Goal: Transaction & Acquisition: Purchase product/service

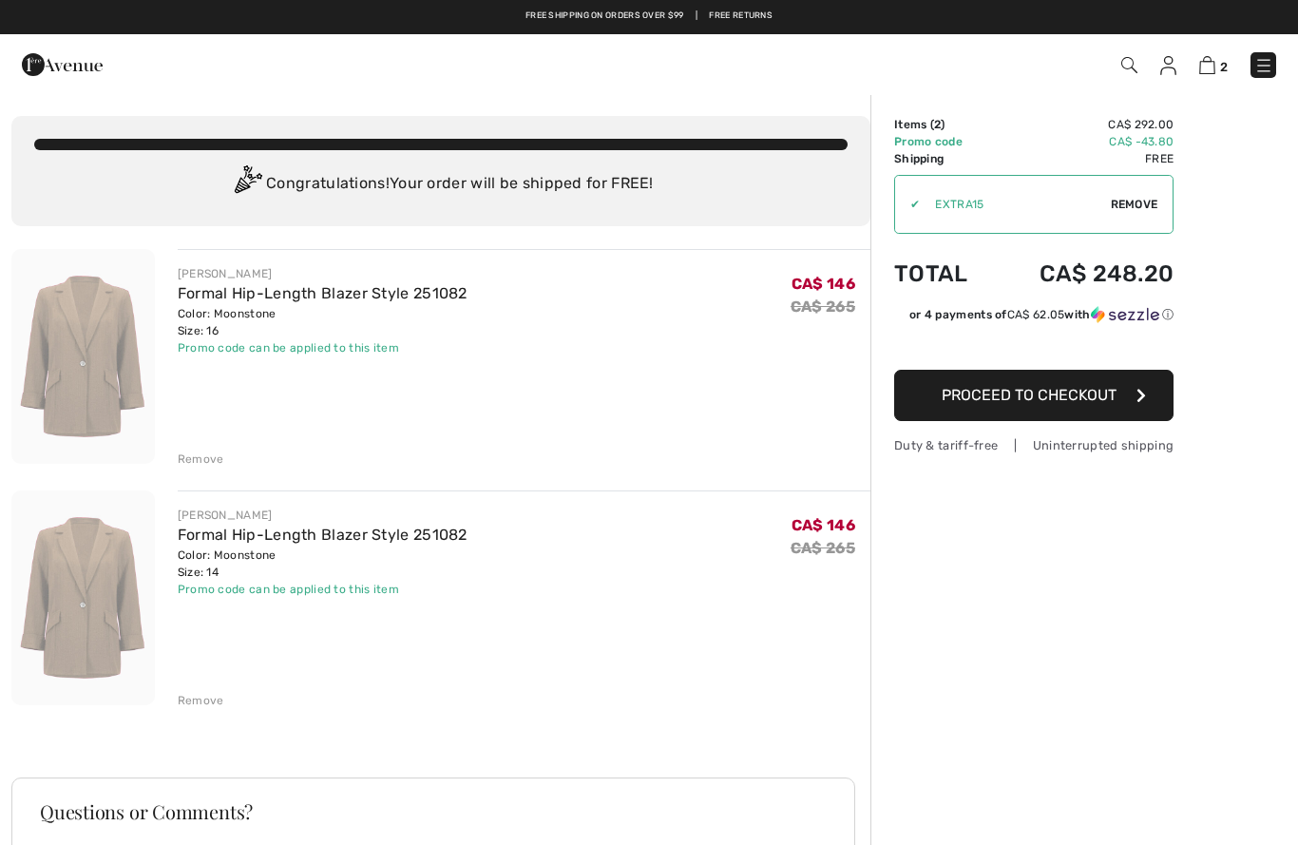
click at [204, 707] on div "Remove" at bounding box center [201, 700] width 47 height 17
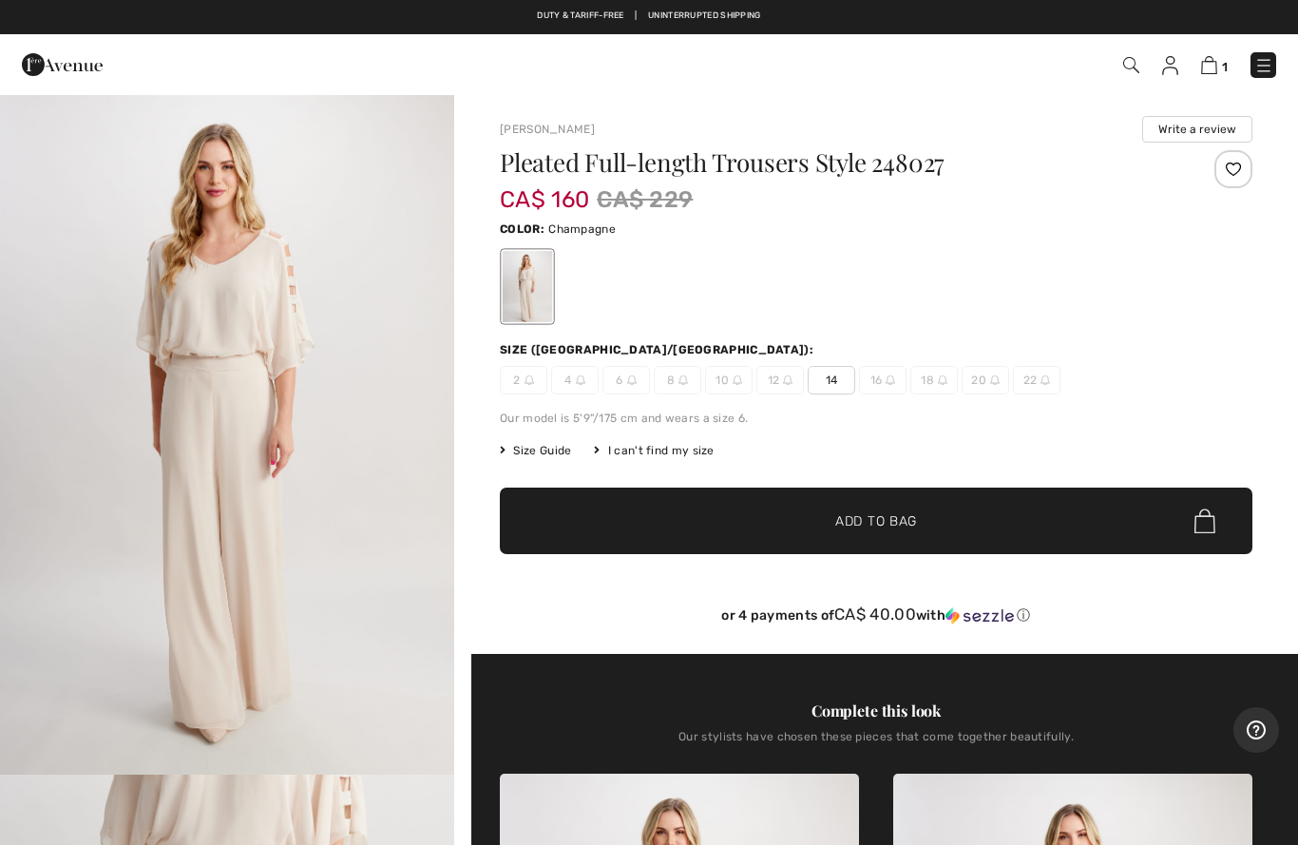
click at [1272, 66] on img at bounding box center [1264, 65] width 19 height 19
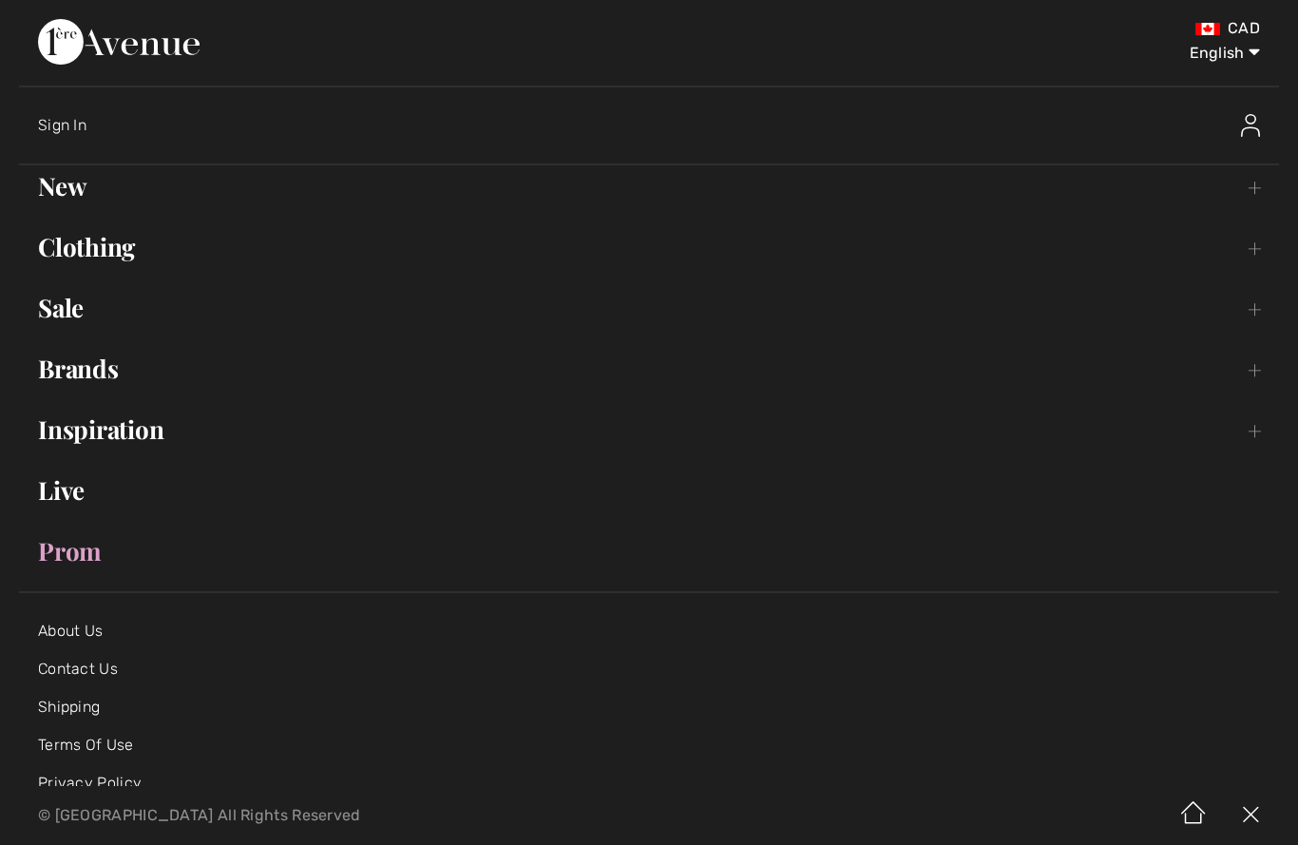
click at [68, 318] on link "Sale Toggle submenu" at bounding box center [649, 308] width 1260 height 42
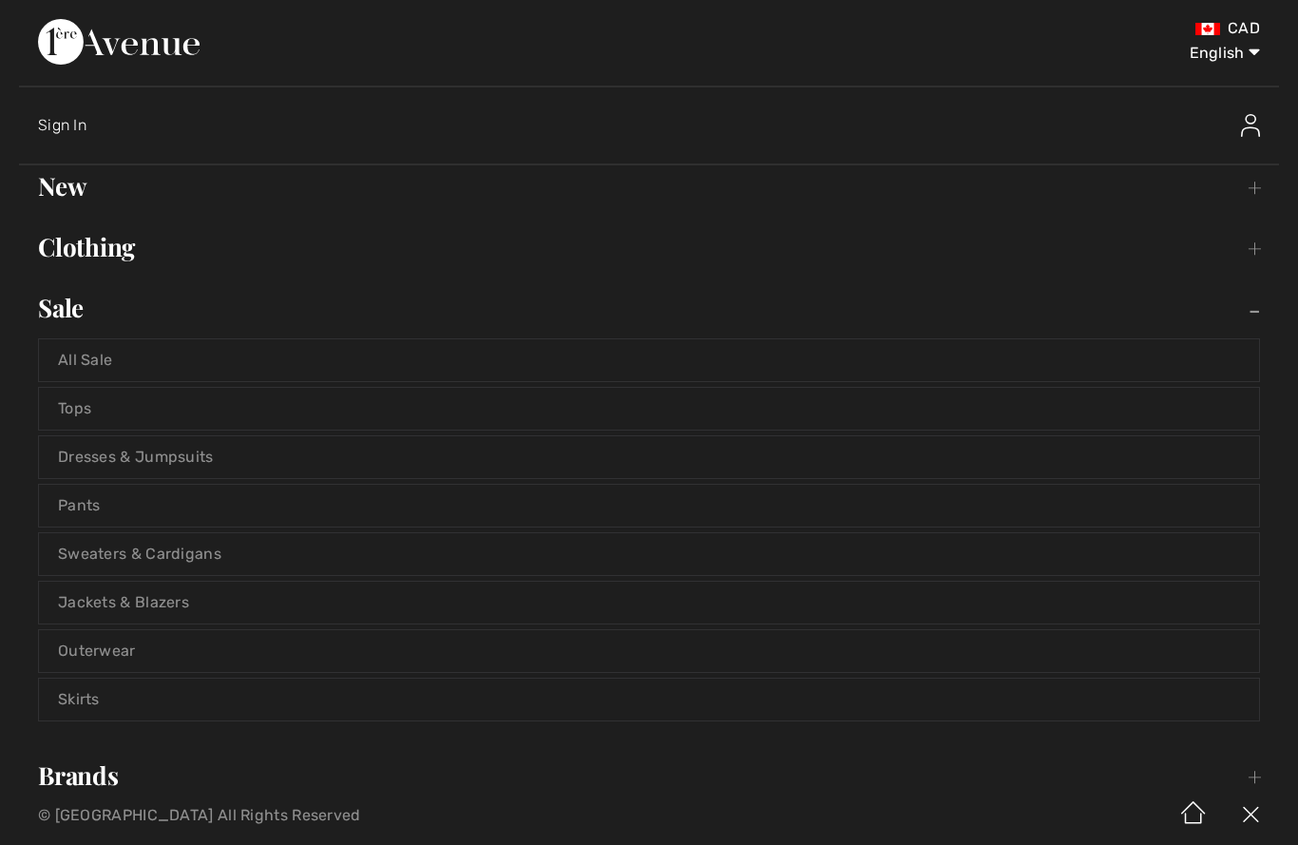
click at [92, 364] on link "All Sale" at bounding box center [649, 360] width 1221 height 42
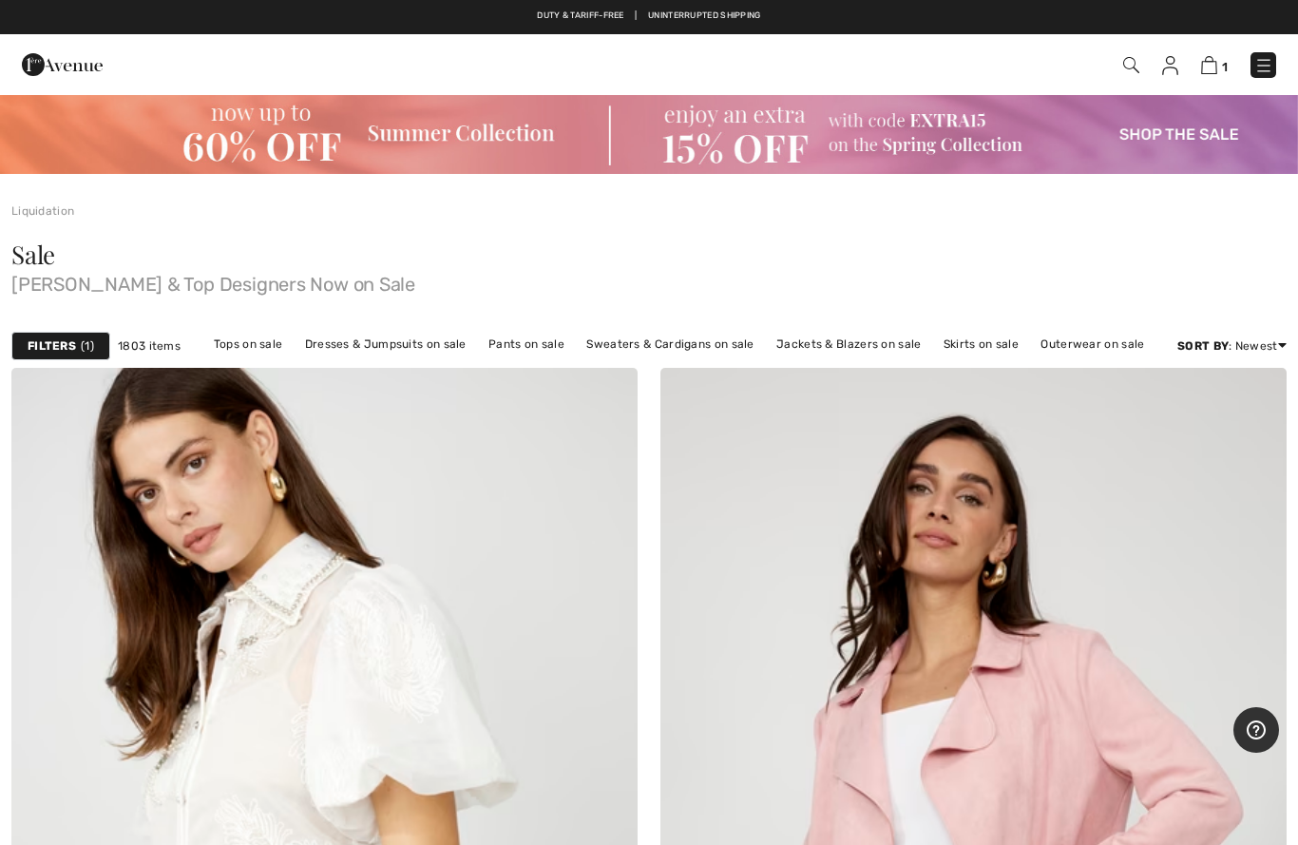
click at [72, 349] on strong "Filters" at bounding box center [52, 345] width 48 height 17
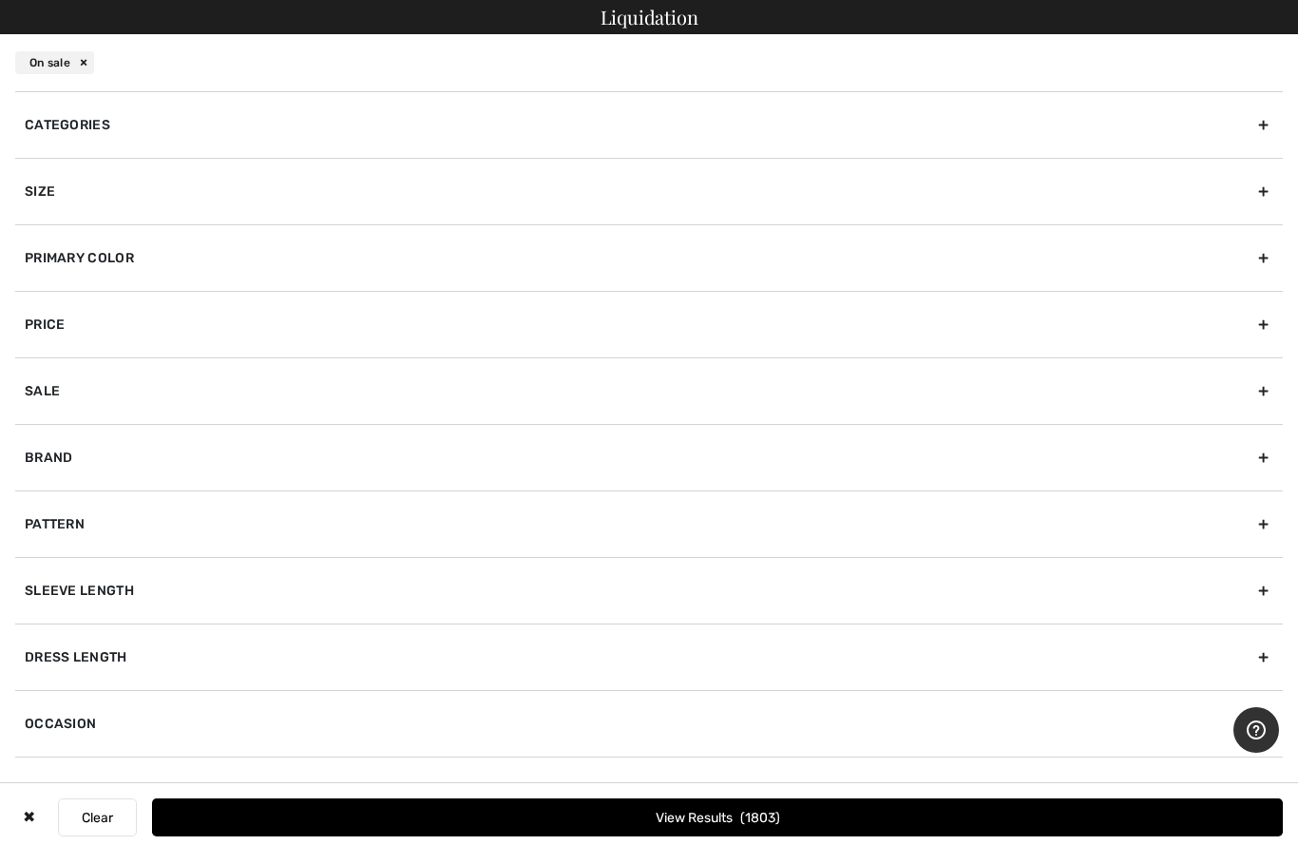
click at [479, 119] on div "Categories" at bounding box center [649, 124] width 1268 height 67
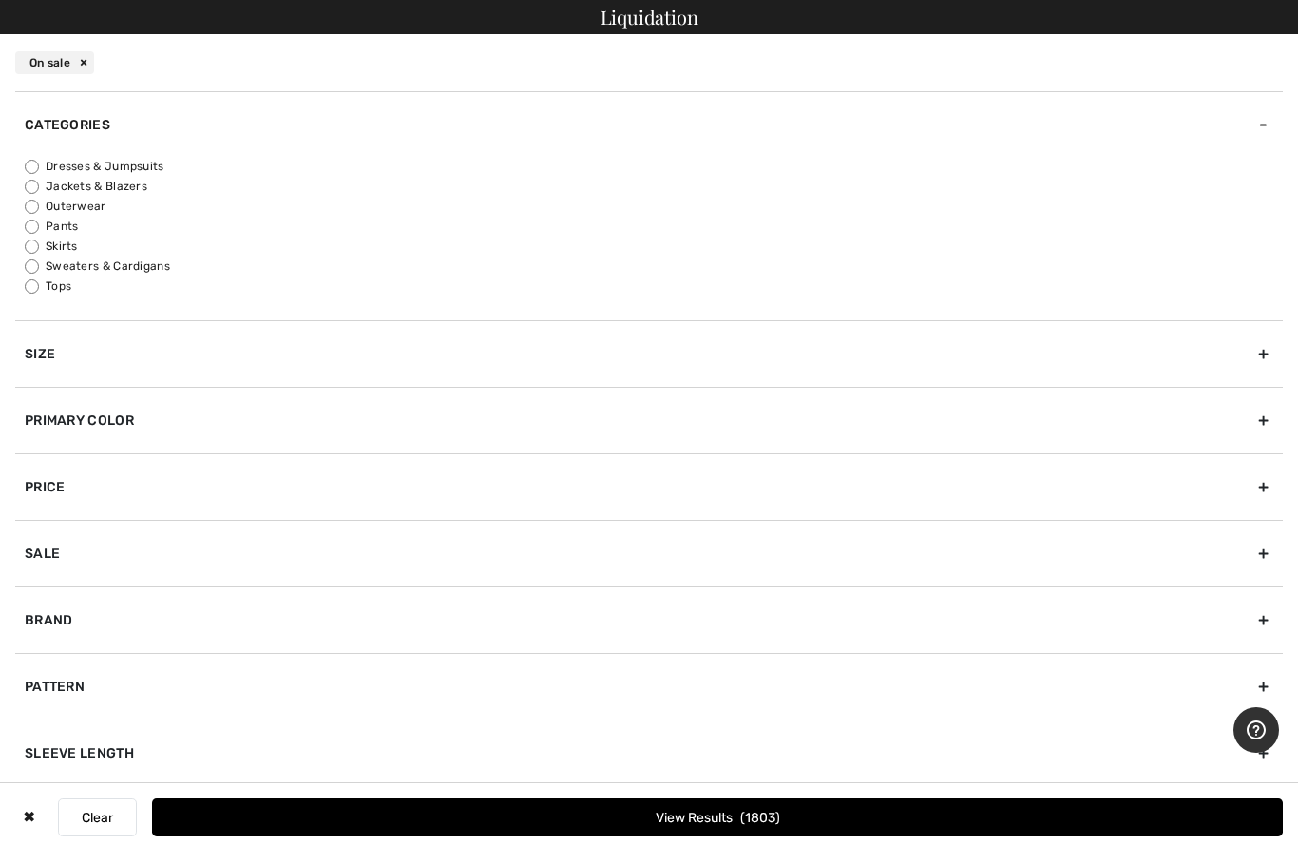
click at [38, 290] on input "Tops" at bounding box center [32, 286] width 14 height 14
radio input "true"
click at [62, 620] on div "Brand" at bounding box center [649, 620] width 1268 height 67
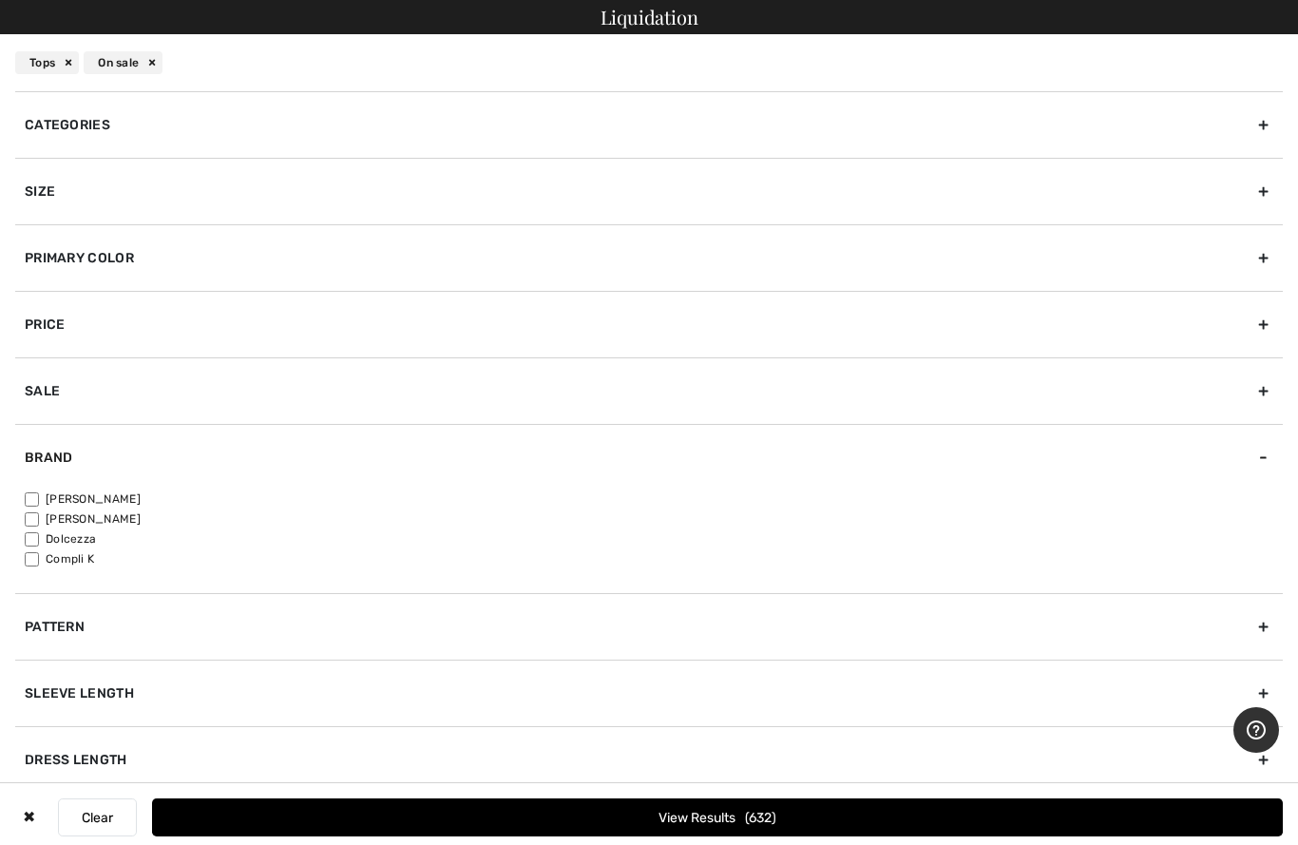
click at [35, 495] on input"] "[PERSON_NAME]" at bounding box center [32, 499] width 14 height 14
checkbox input"] "true"
click at [36, 517] on input"] "[PERSON_NAME]" at bounding box center [32, 519] width 14 height 14
checkbox input"] "true"
click at [192, 188] on div "Size" at bounding box center [649, 191] width 1268 height 67
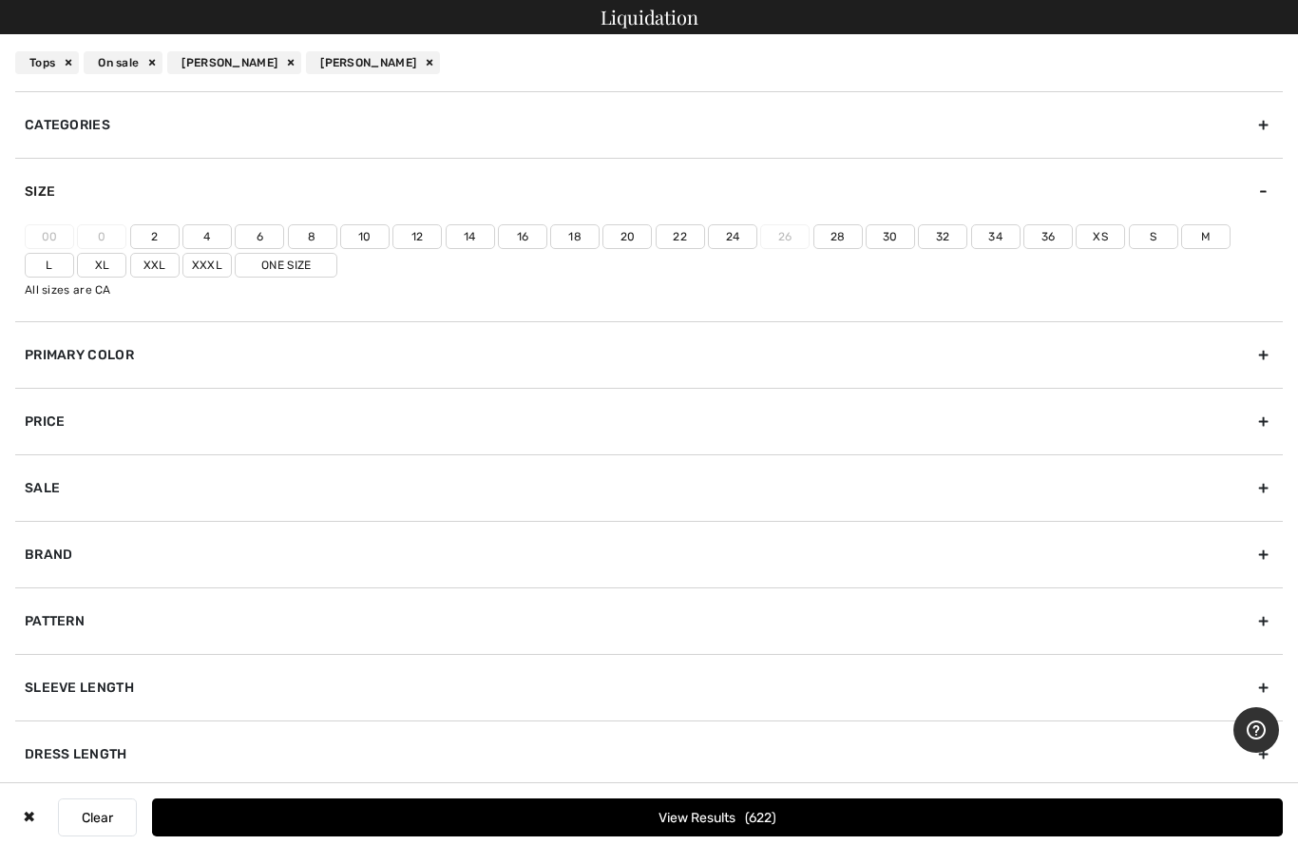
click at [529, 229] on label "16" at bounding box center [522, 236] width 49 height 25
click at [0, 0] on input"] "16" at bounding box center [0, 0] width 0 height 0
click at [74, 253] on label "L" at bounding box center [49, 265] width 49 height 25
click at [0, 0] on input"] "L" at bounding box center [0, 0] width 0 height 0
click at [77, 261] on label "Xl" at bounding box center [101, 265] width 49 height 25
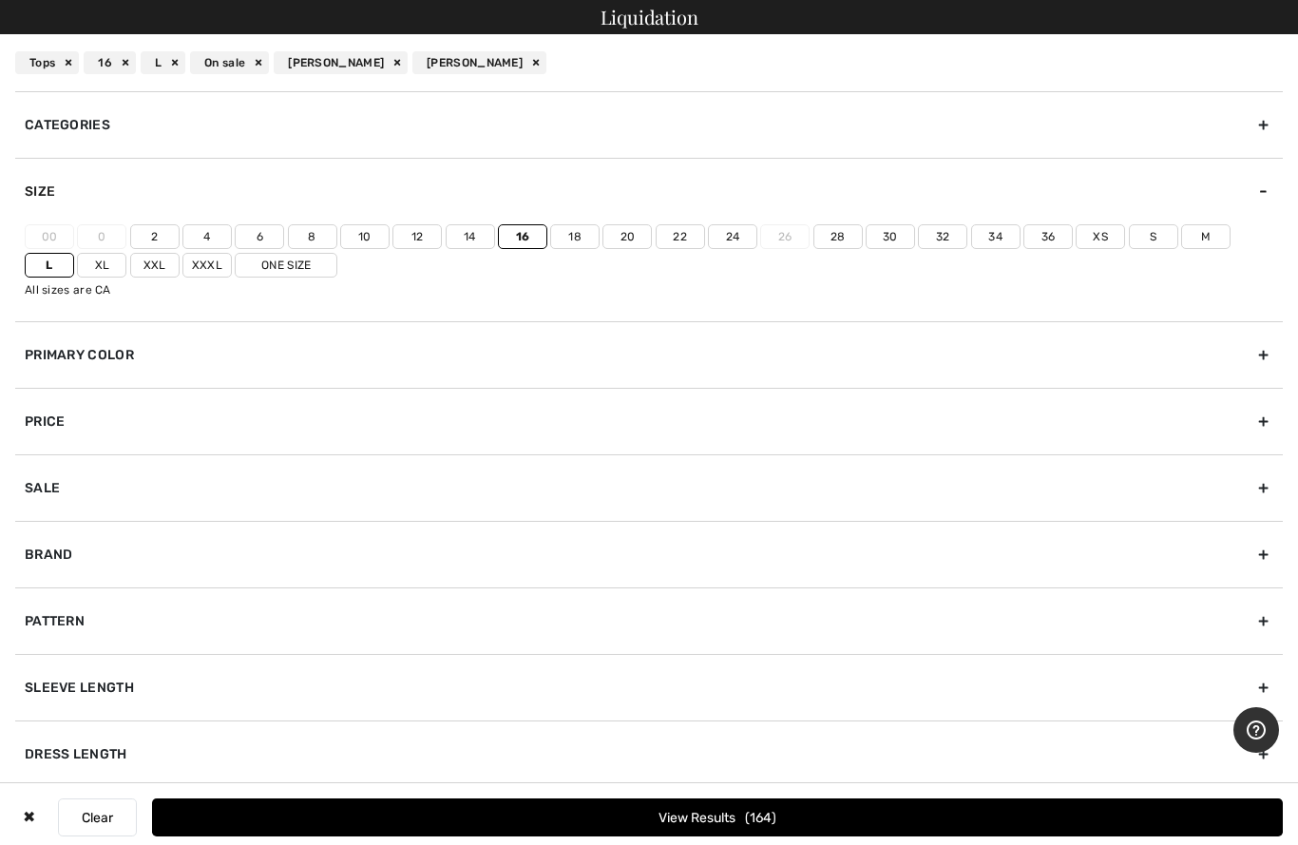
click at [0, 0] on input"] "Xl" at bounding box center [0, 0] width 0 height 0
click at [471, 239] on label "14" at bounding box center [470, 236] width 49 height 25
click at [0, 0] on input"] "14" at bounding box center [0, 0] width 0 height 0
click at [691, 816] on button "View Results 220" at bounding box center [717, 817] width 1131 height 38
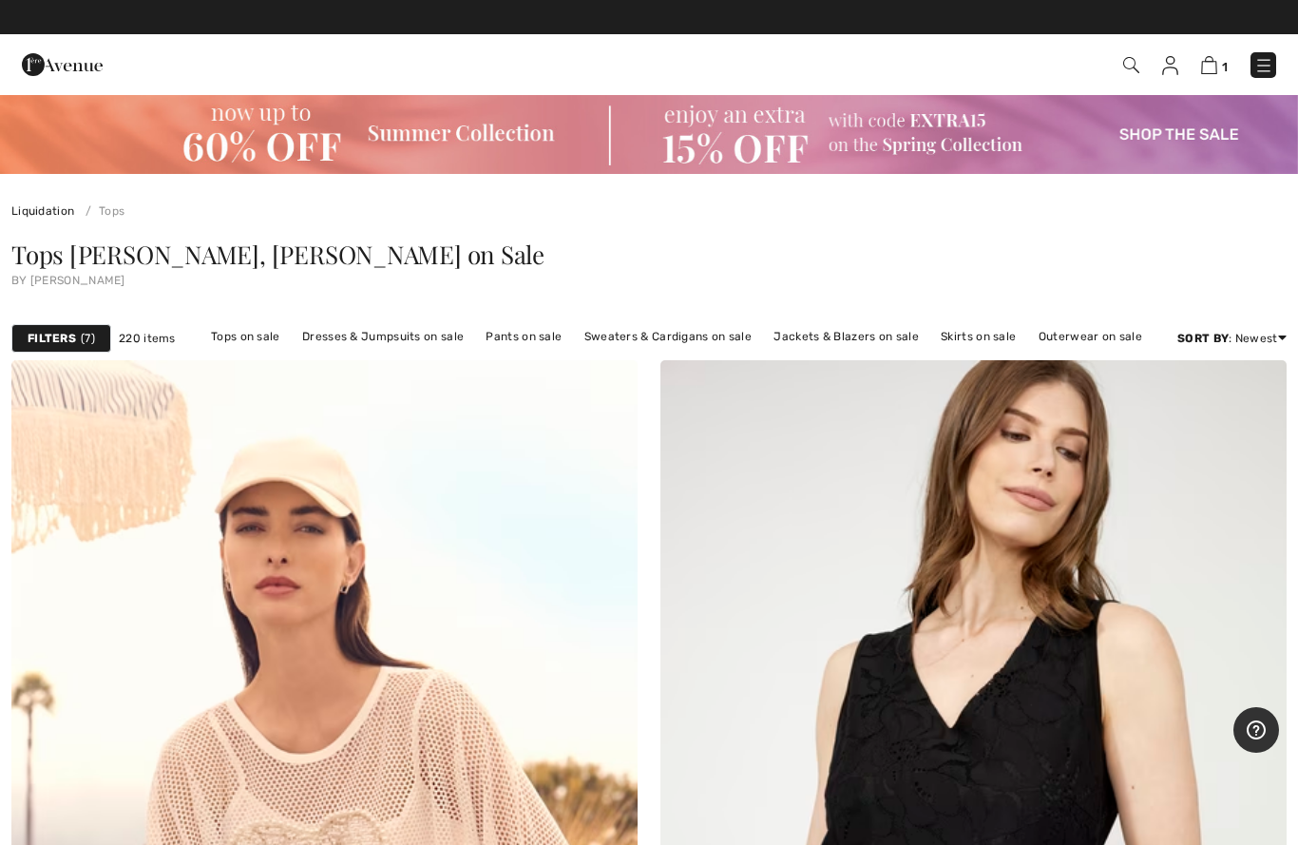
click at [64, 332] on strong "Filters" at bounding box center [52, 338] width 48 height 17
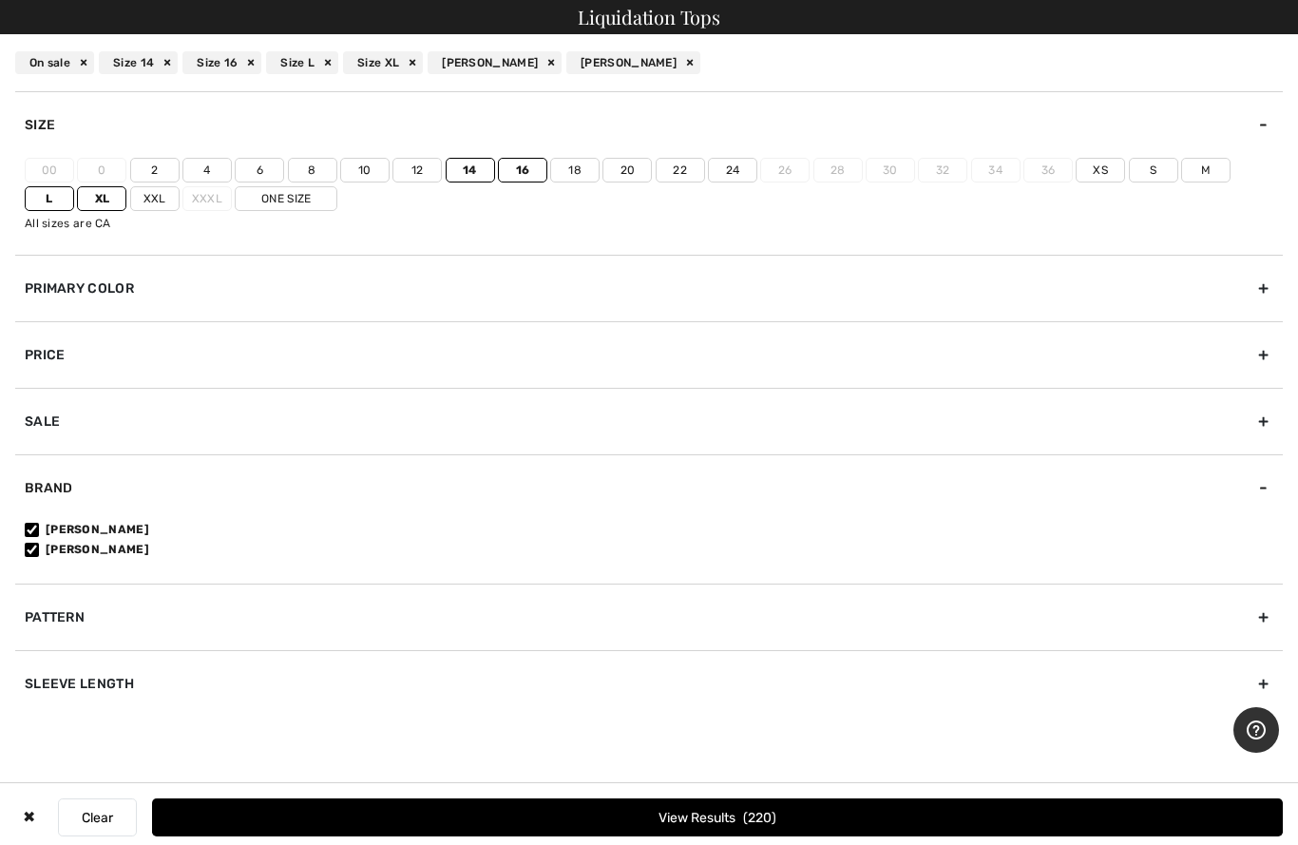
click at [265, 284] on div "Primary Color" at bounding box center [649, 288] width 1268 height 67
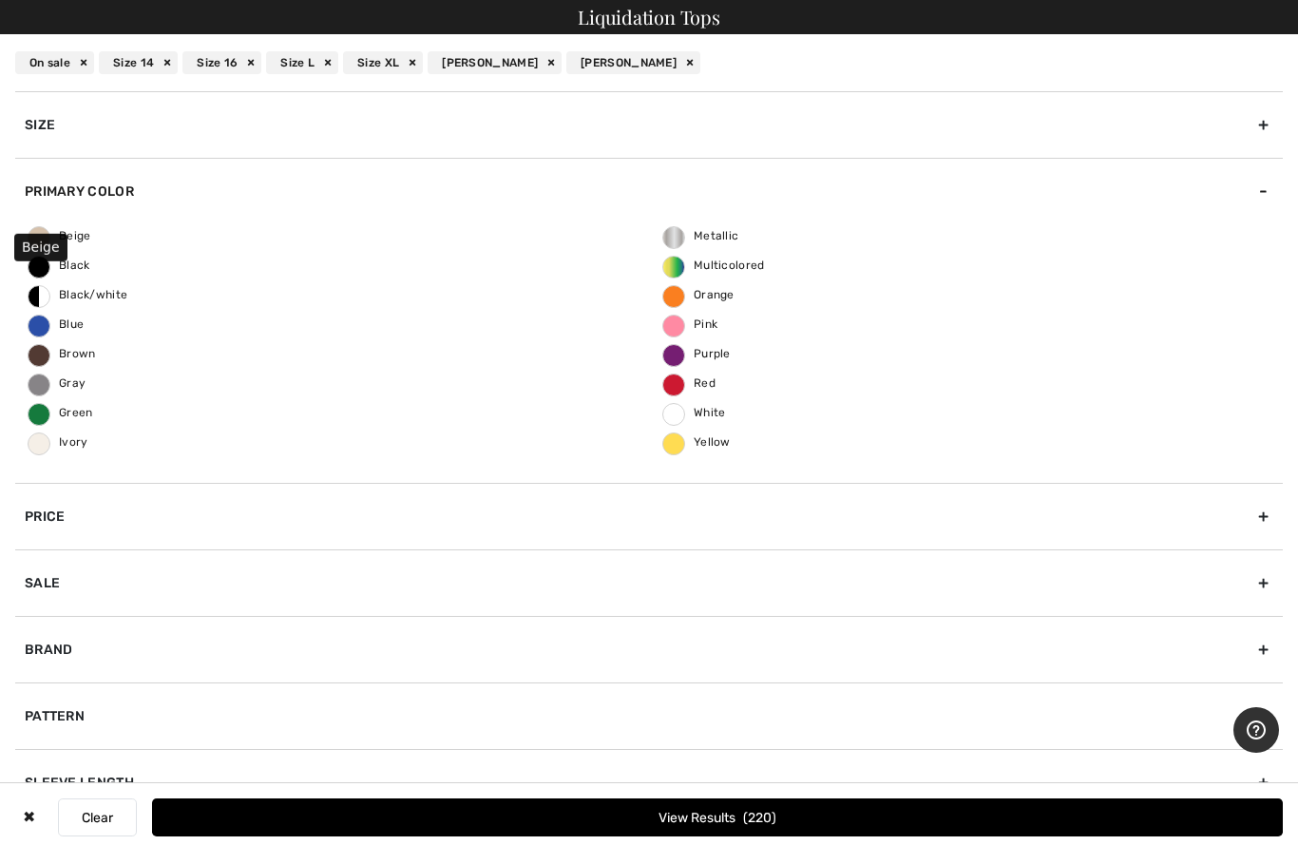
click at [40, 240] on span "Beige" at bounding box center [60, 235] width 63 height 13
click at [0, 0] on input "Beige" at bounding box center [0, 0] width 0 height 0
click at [48, 448] on span "Ivory" at bounding box center [59, 441] width 60 height 13
click at [0, 0] on input "Ivory" at bounding box center [0, 0] width 0 height 0
click at [393, 816] on button "View Results 73" at bounding box center [717, 817] width 1131 height 38
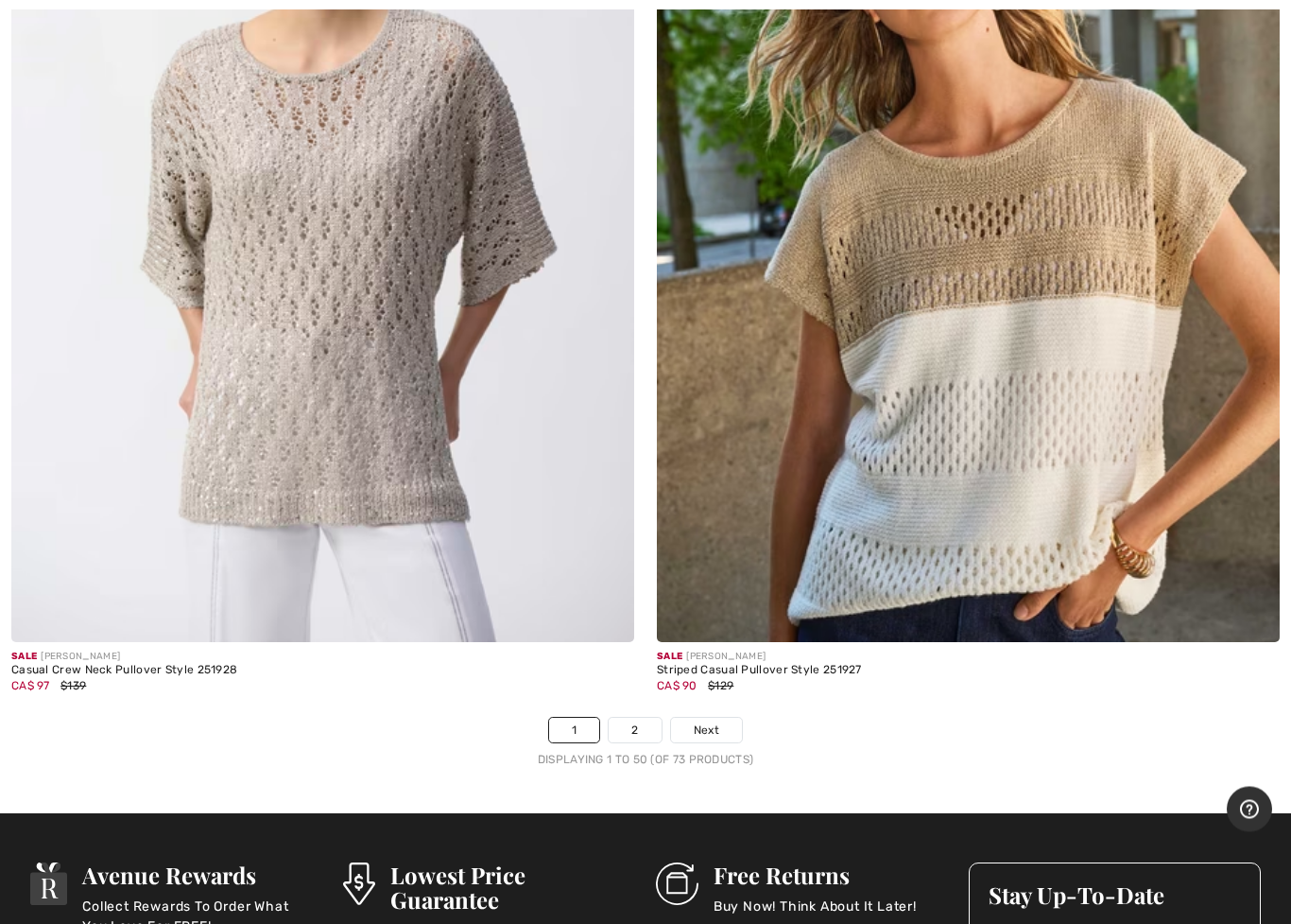
scroll to position [25758, 0]
click at [709, 721] on span "Next" at bounding box center [707, 729] width 26 height 17
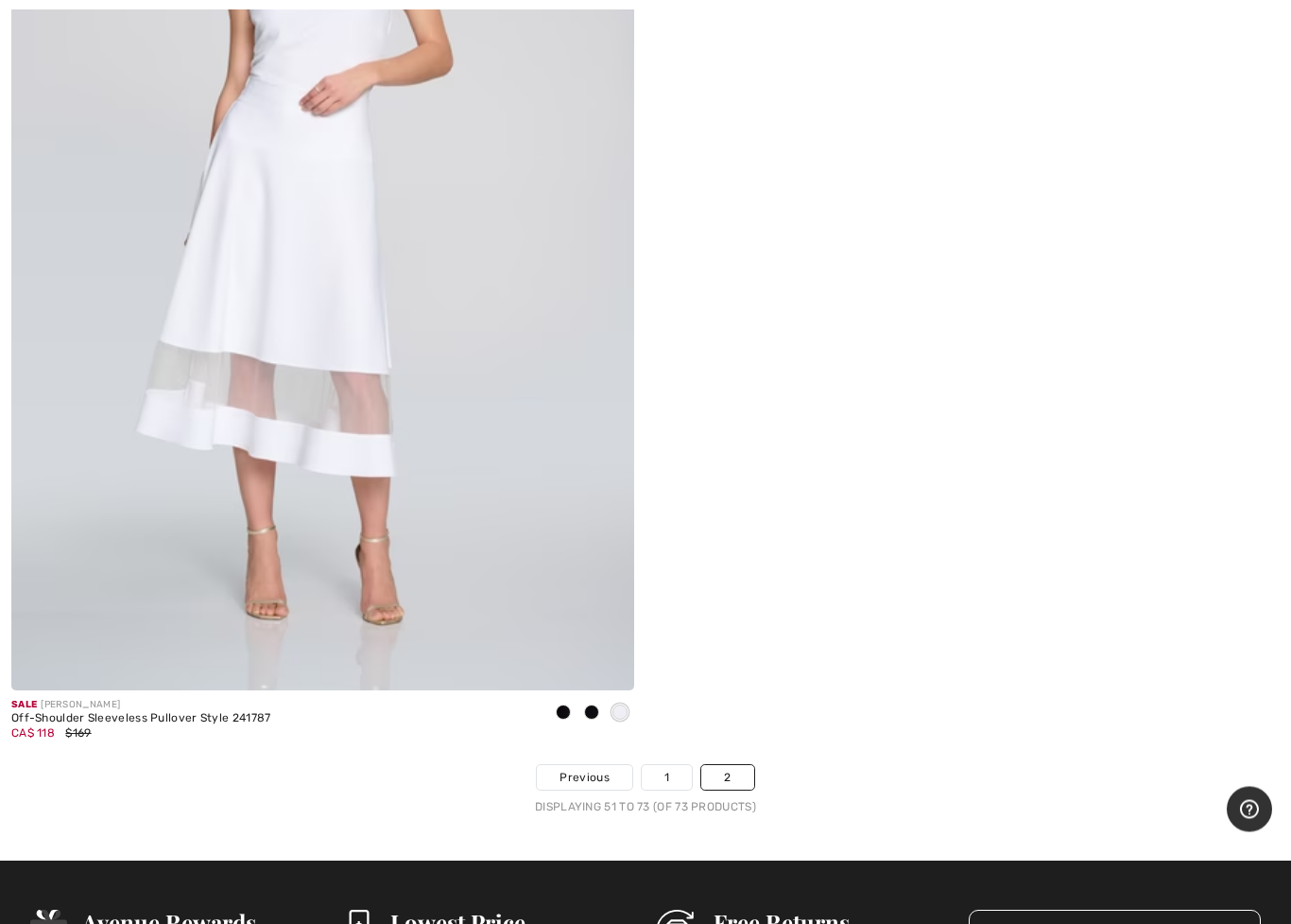
scroll to position [11901, 0]
click at [727, 765] on link "2" at bounding box center [727, 777] width 52 height 25
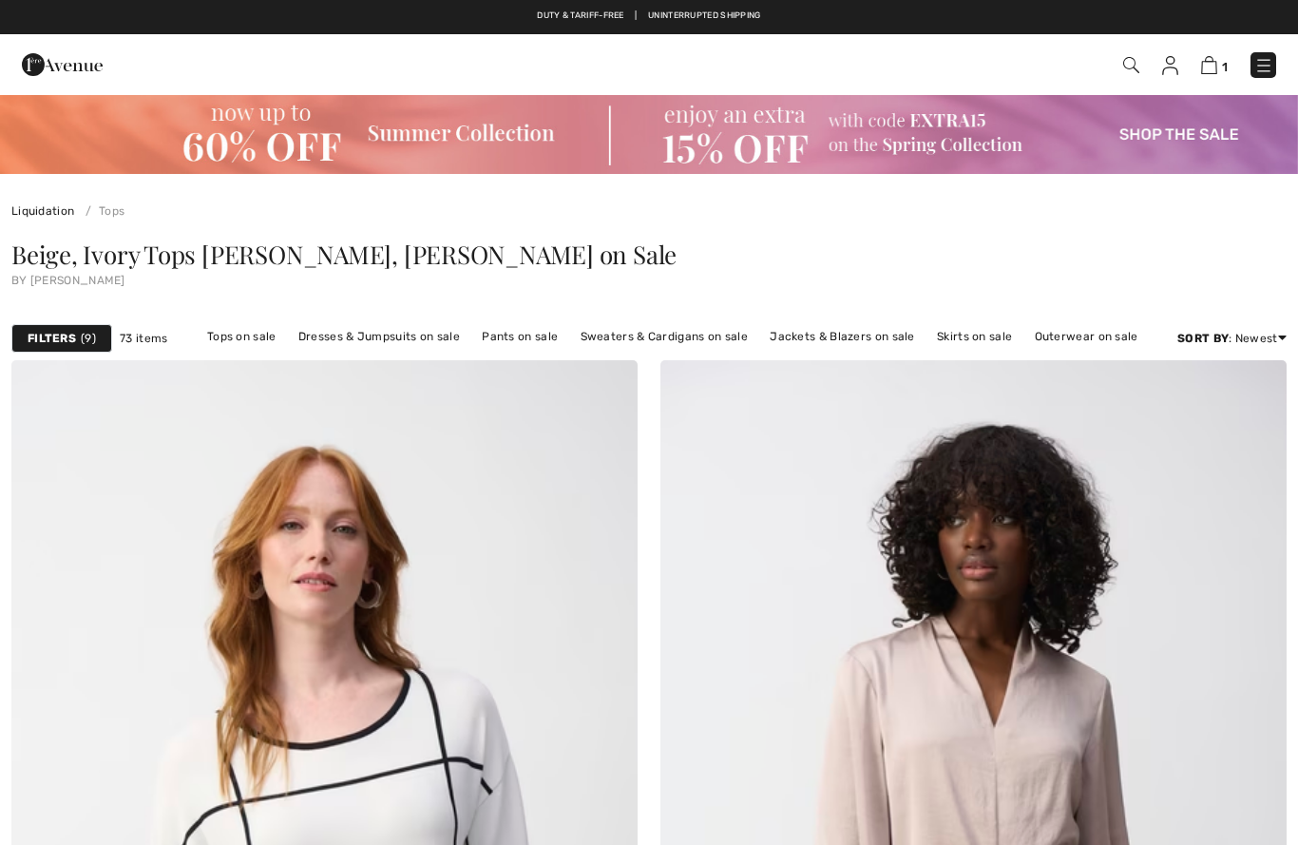
checkbox input "true"
click at [64, 339] on strong "Filters" at bounding box center [52, 338] width 48 height 17
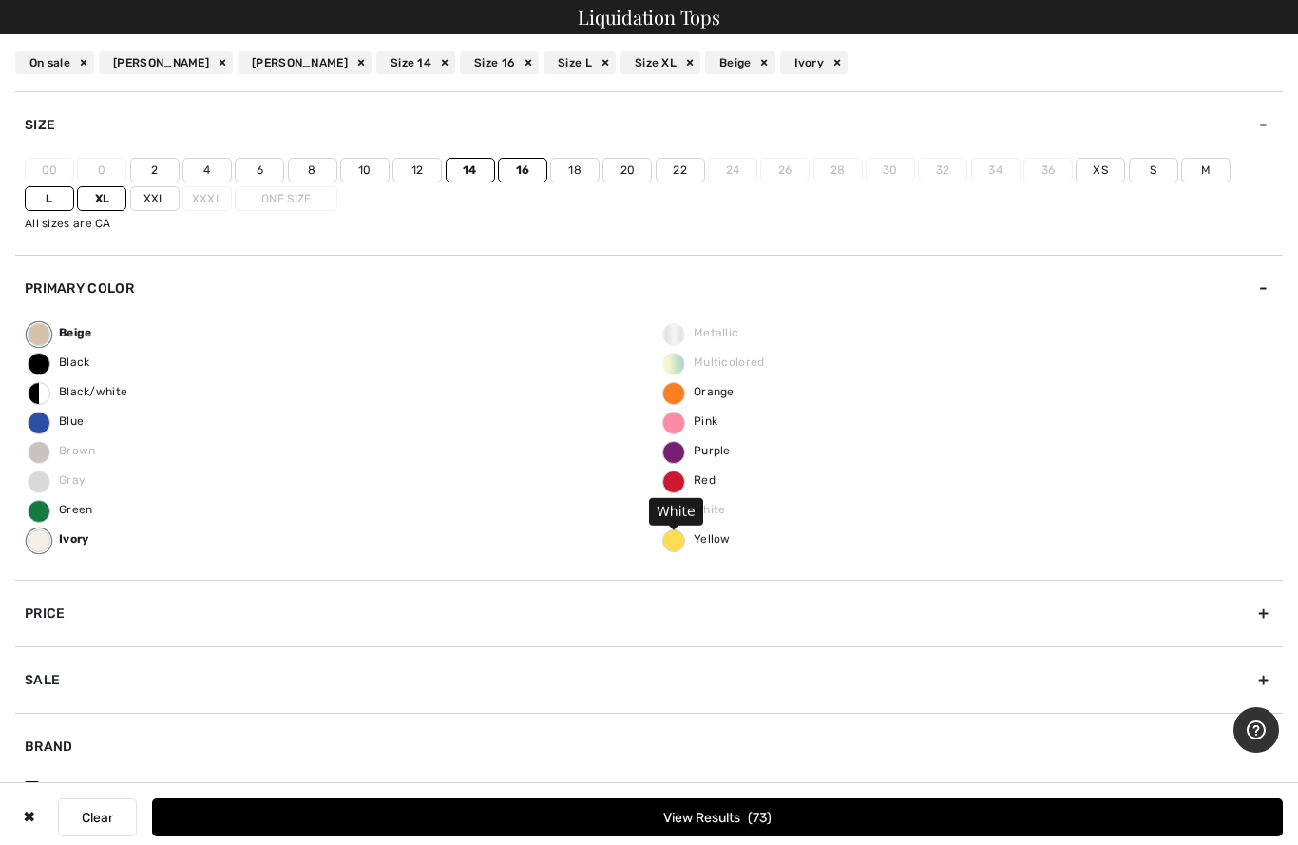
click at [677, 514] on span "White" at bounding box center [695, 509] width 63 height 13
click at [683, 515] on span "White" at bounding box center [695, 509] width 63 height 13
click at [708, 511] on span "White" at bounding box center [695, 509] width 63 height 13
click at [672, 513] on span "White" at bounding box center [695, 509] width 63 height 13
click at [815, 52] on div "On sale [PERSON_NAME] [PERSON_NAME] Size 14 Size 16 Size L Size XL Beige Ivory" at bounding box center [649, 62] width 1298 height 57
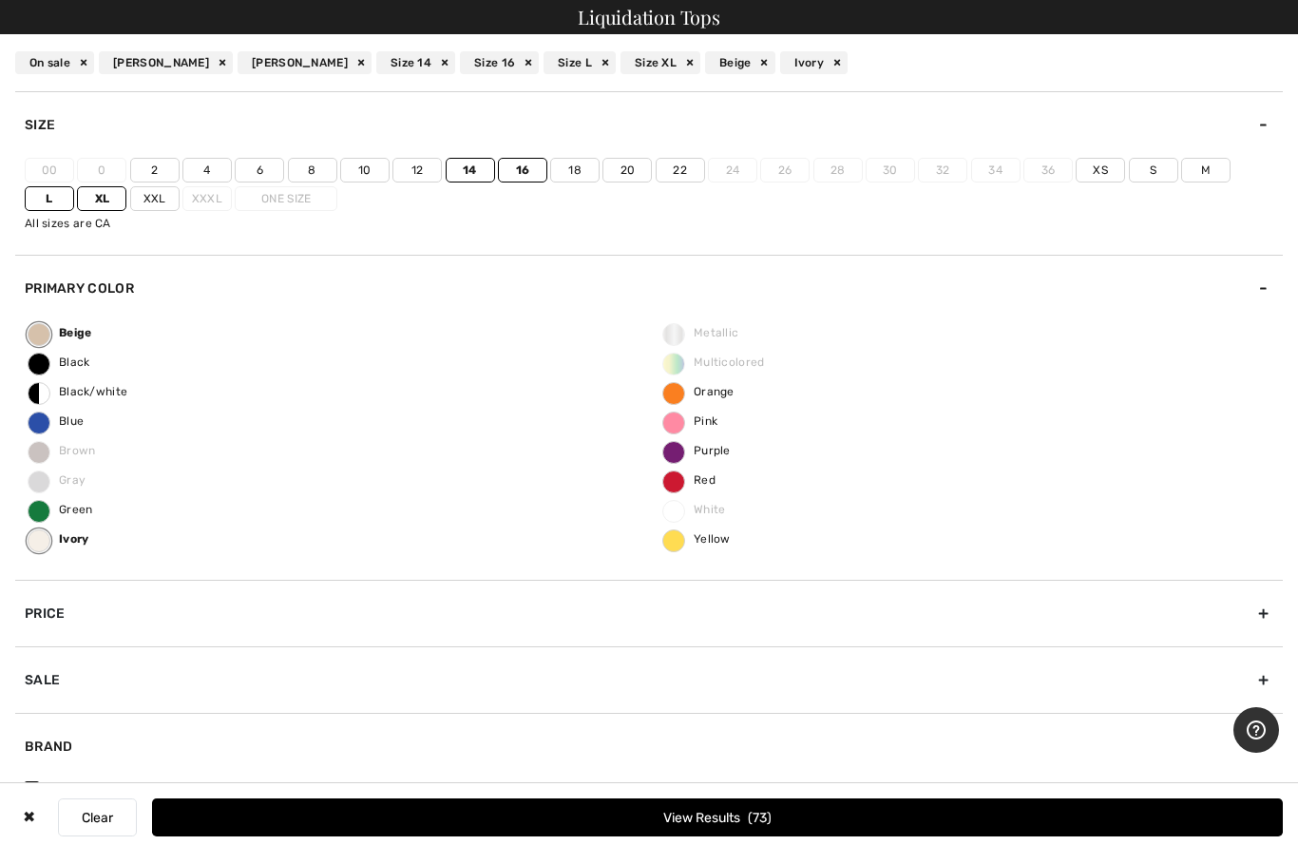
click at [810, 61] on div "Ivory" at bounding box center [814, 62] width 68 height 23
click at [678, 511] on span "White" at bounding box center [695, 509] width 63 height 13
click at [713, 507] on span "White" at bounding box center [695, 509] width 63 height 13
click at [709, 509] on span "White" at bounding box center [695, 509] width 63 height 13
click at [681, 507] on span "White" at bounding box center [695, 509] width 63 height 13
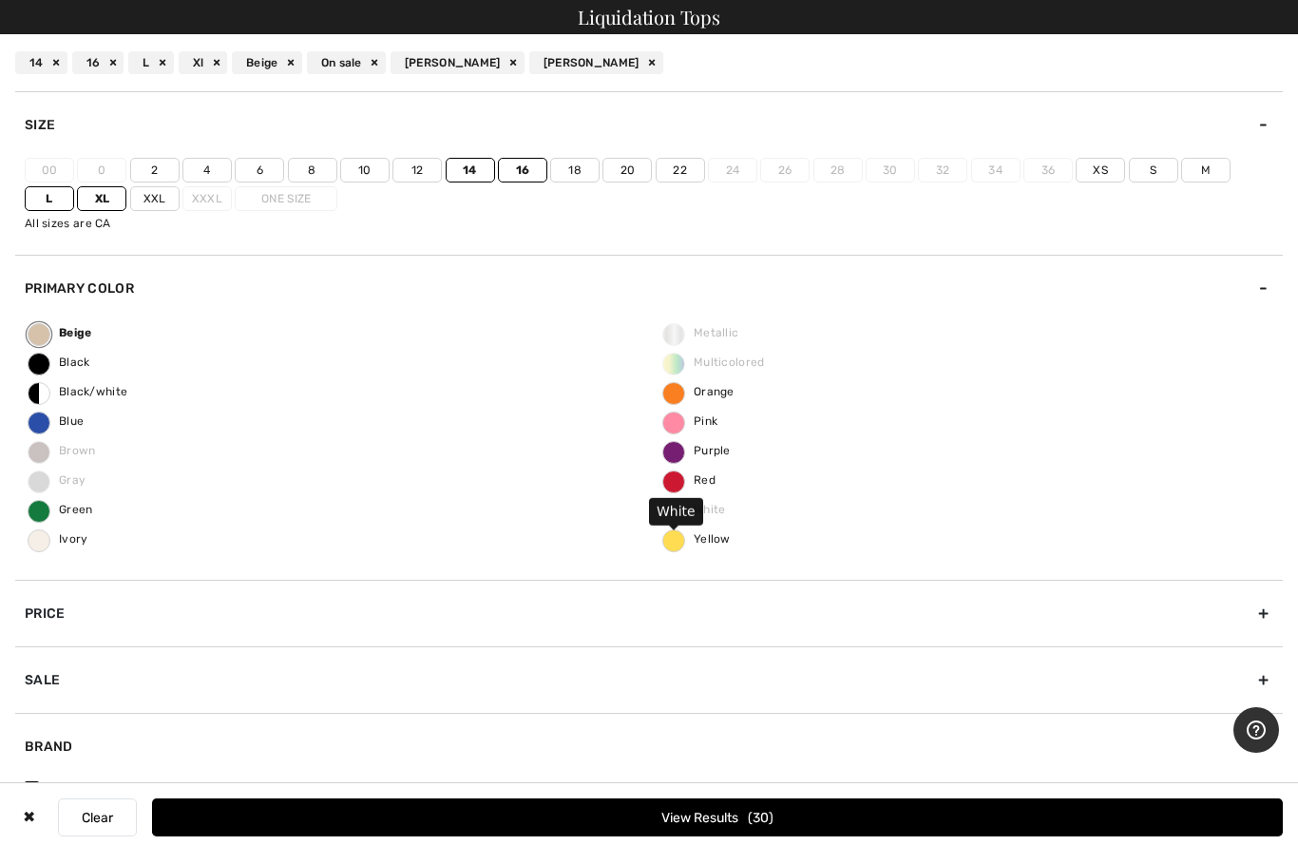
click at [709, 506] on span "White" at bounding box center [695, 509] width 63 height 13
click at [688, 509] on span "White" at bounding box center [695, 509] width 63 height 13
click at [700, 512] on span "White" at bounding box center [695, 509] width 63 height 13
click at [516, 536] on div "Beige Black Black/white Blue Brown Gray Green Ivory Metallic Multicolored Orang…" at bounding box center [649, 450] width 1268 height 259
click at [672, 513] on span "White" at bounding box center [695, 509] width 63 height 13
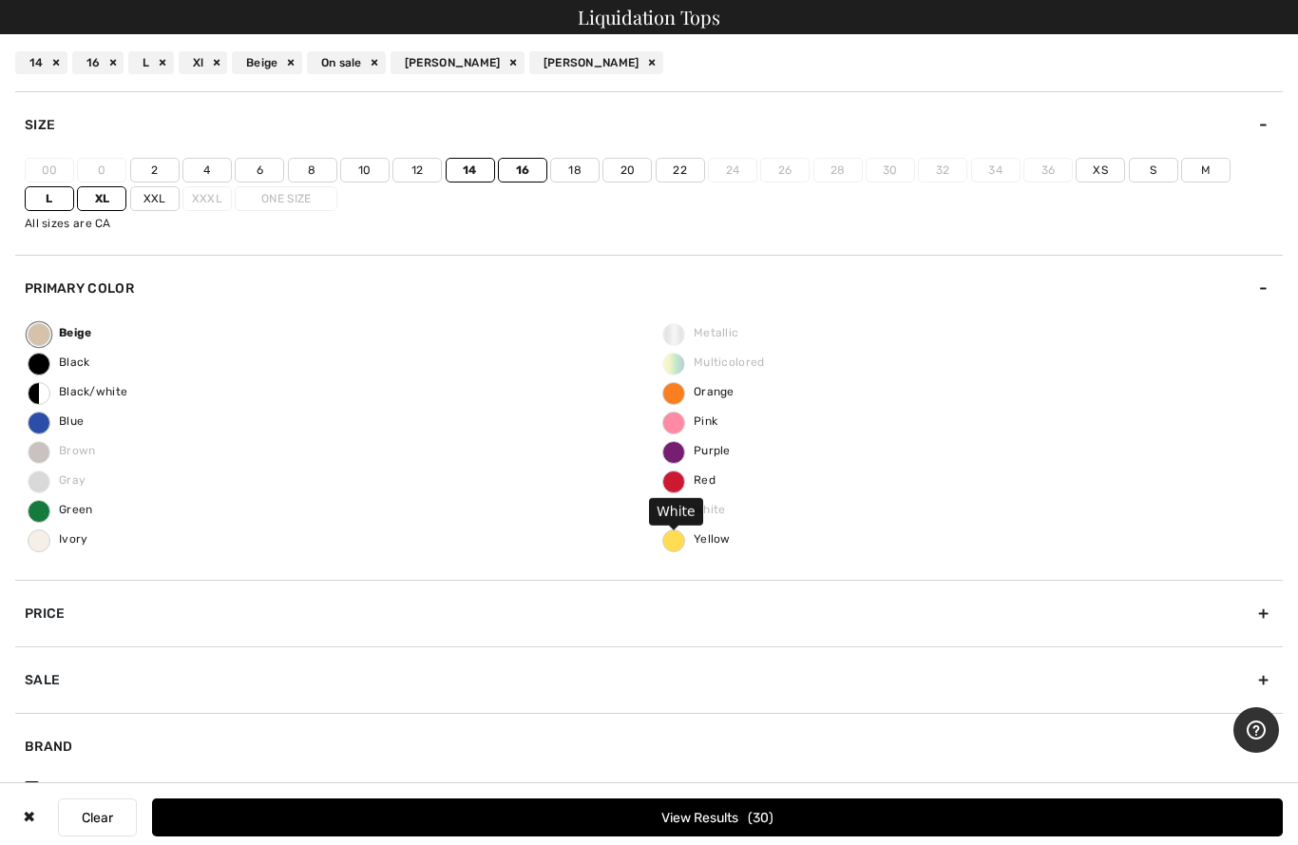
click at [686, 506] on span "White" at bounding box center [695, 509] width 63 height 13
click at [706, 511] on span "White" at bounding box center [695, 509] width 63 height 13
click at [680, 544] on span "Yellow" at bounding box center [697, 538] width 67 height 13
click at [0, 0] on input "Yellow" at bounding box center [0, 0] width 0 height 0
click at [370, 57] on div "Yellow" at bounding box center [344, 62] width 75 height 23
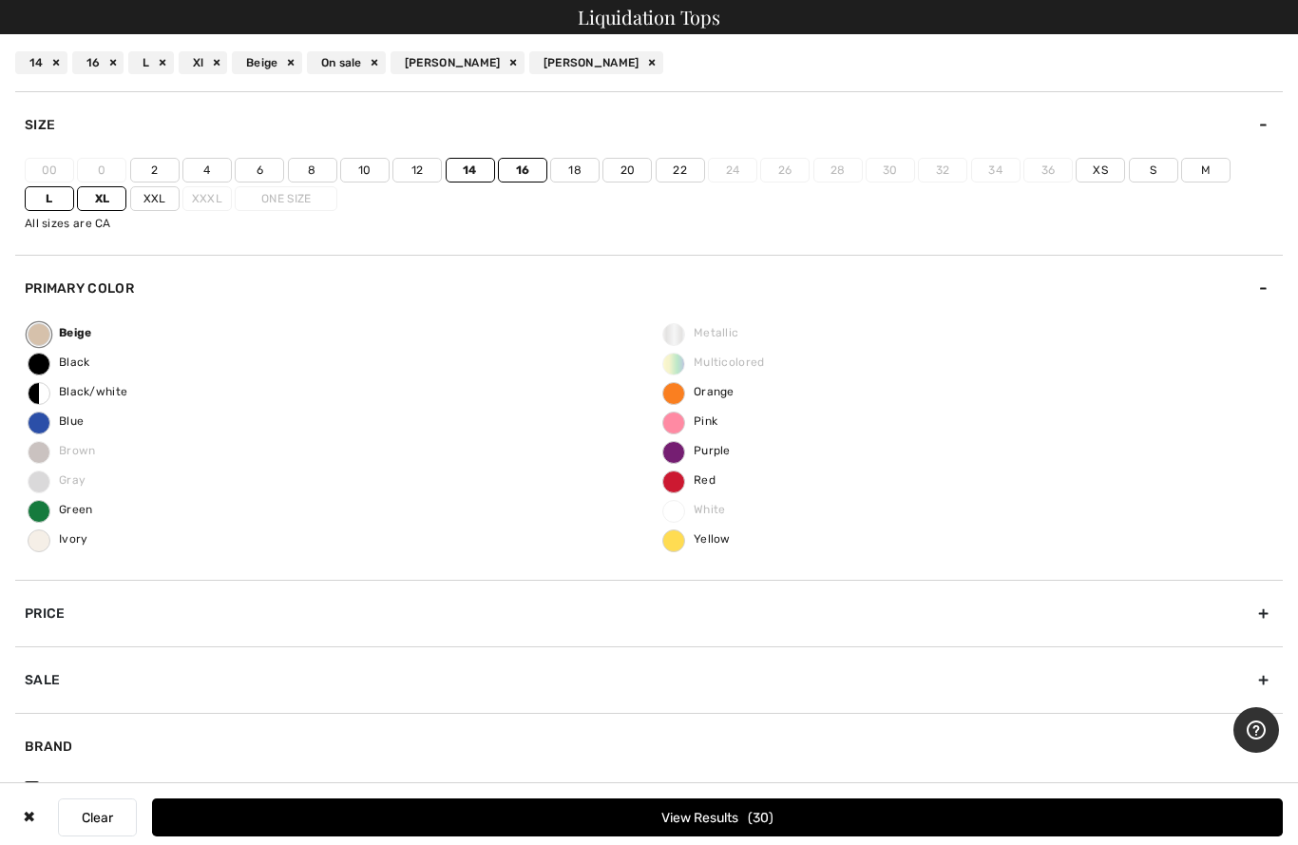
click at [284, 63] on div "Beige" at bounding box center [267, 62] width 70 height 23
click at [683, 510] on span "White" at bounding box center [695, 509] width 63 height 13
click at [711, 511] on span "White" at bounding box center [695, 509] width 63 height 13
click at [681, 509] on span "White" at bounding box center [695, 509] width 63 height 13
click at [705, 515] on span "White" at bounding box center [695, 509] width 63 height 13
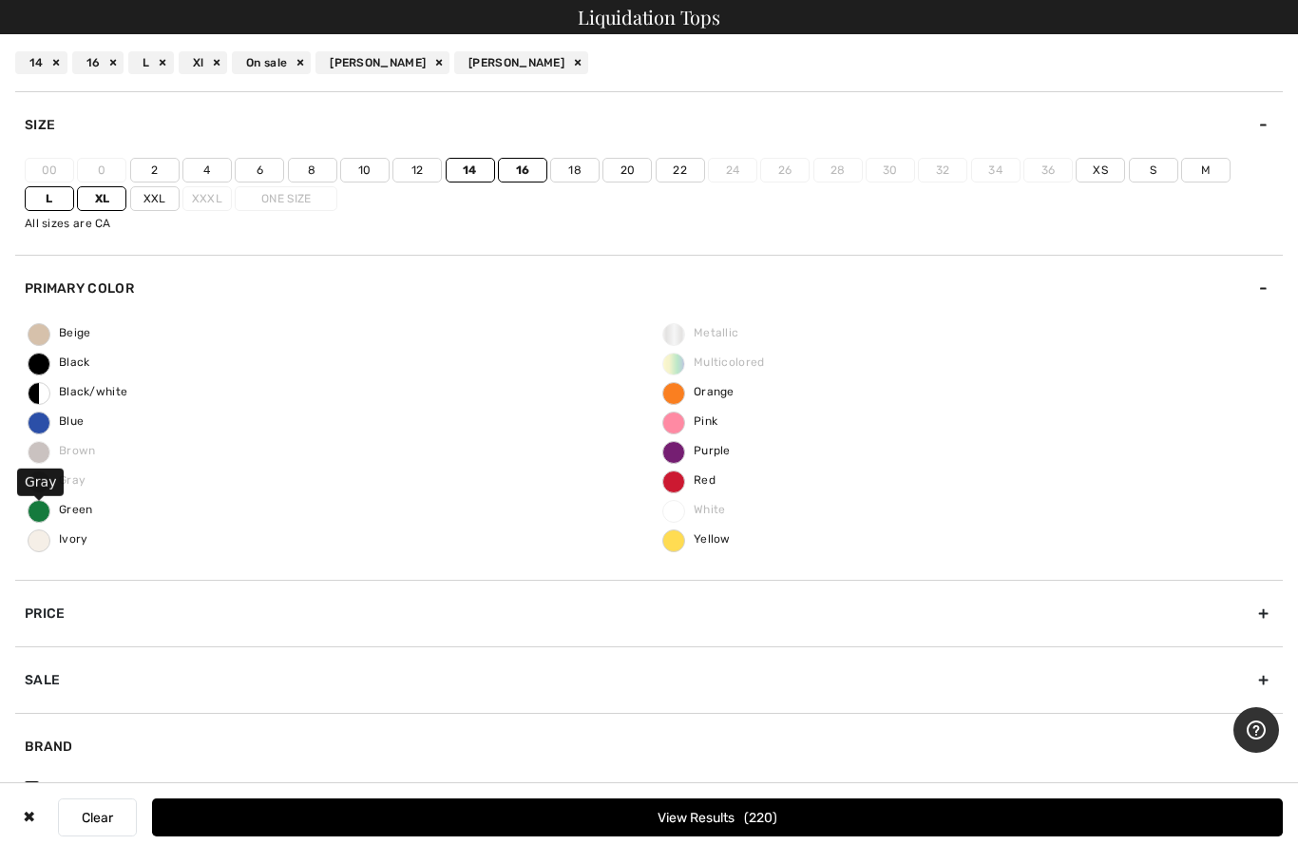
click at [76, 475] on span "Gray" at bounding box center [57, 479] width 57 height 13
click at [82, 455] on span "Brown" at bounding box center [62, 450] width 67 height 13
click at [106, 819] on button "Clear" at bounding box center [97, 817] width 79 height 38
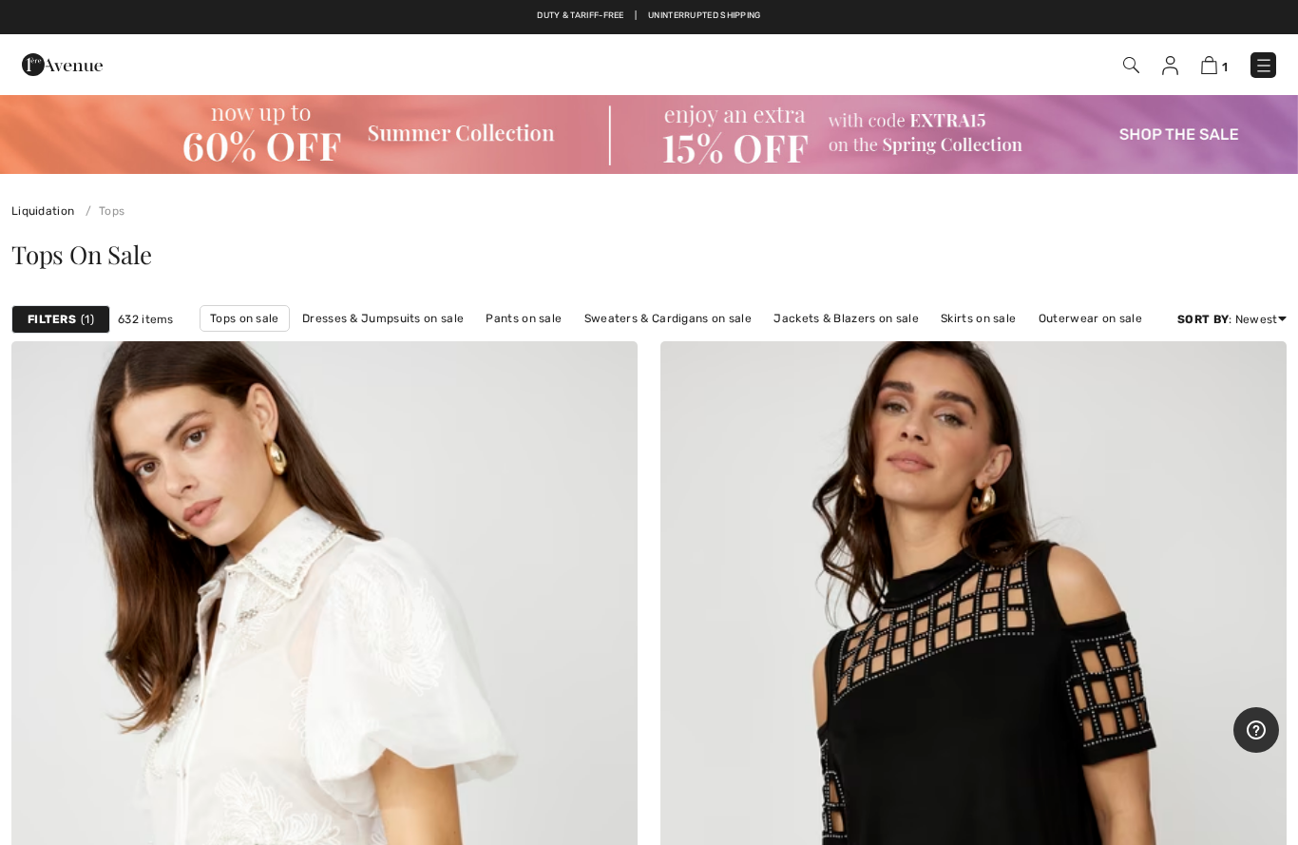
click at [63, 323] on strong "Filters" at bounding box center [52, 319] width 48 height 17
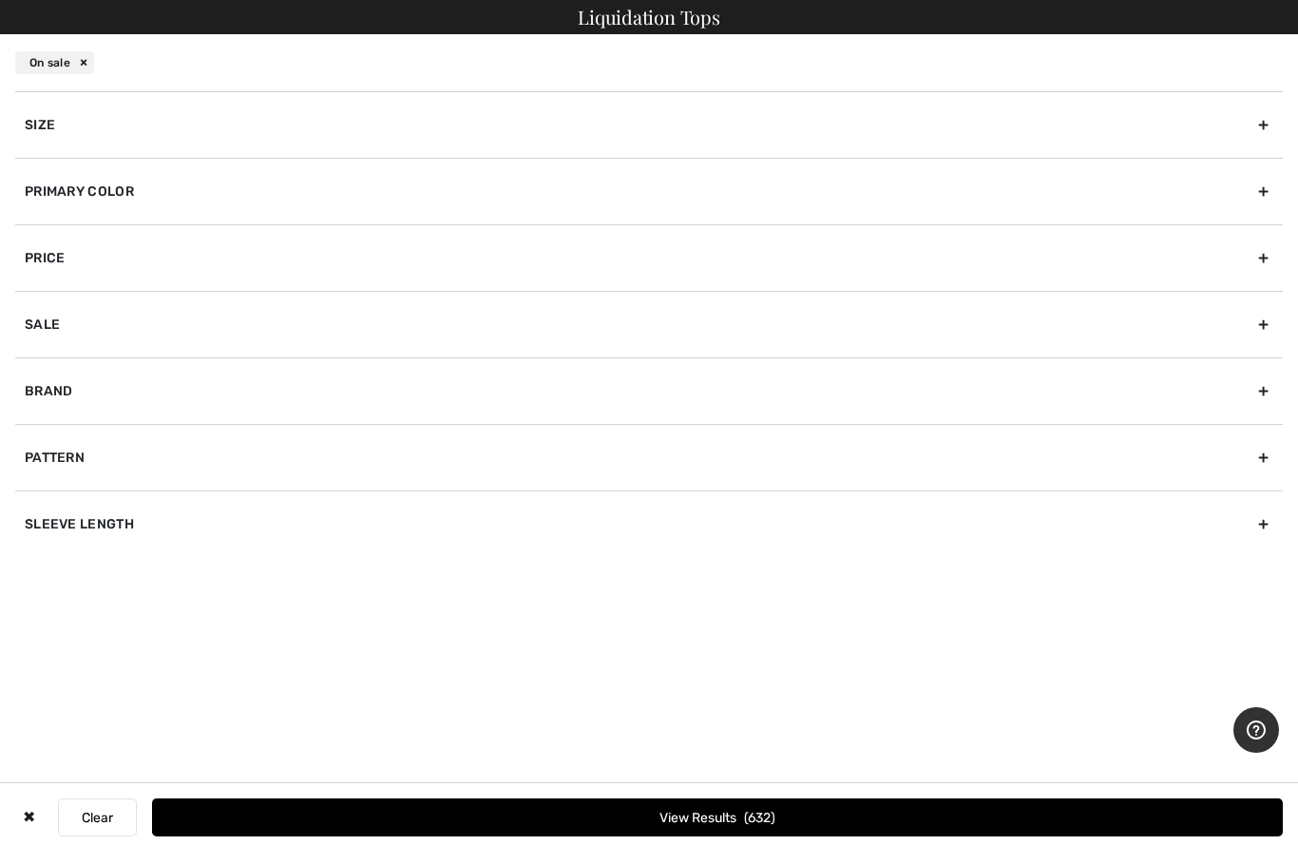
click at [328, 180] on div "Primary Color" at bounding box center [649, 191] width 1268 height 67
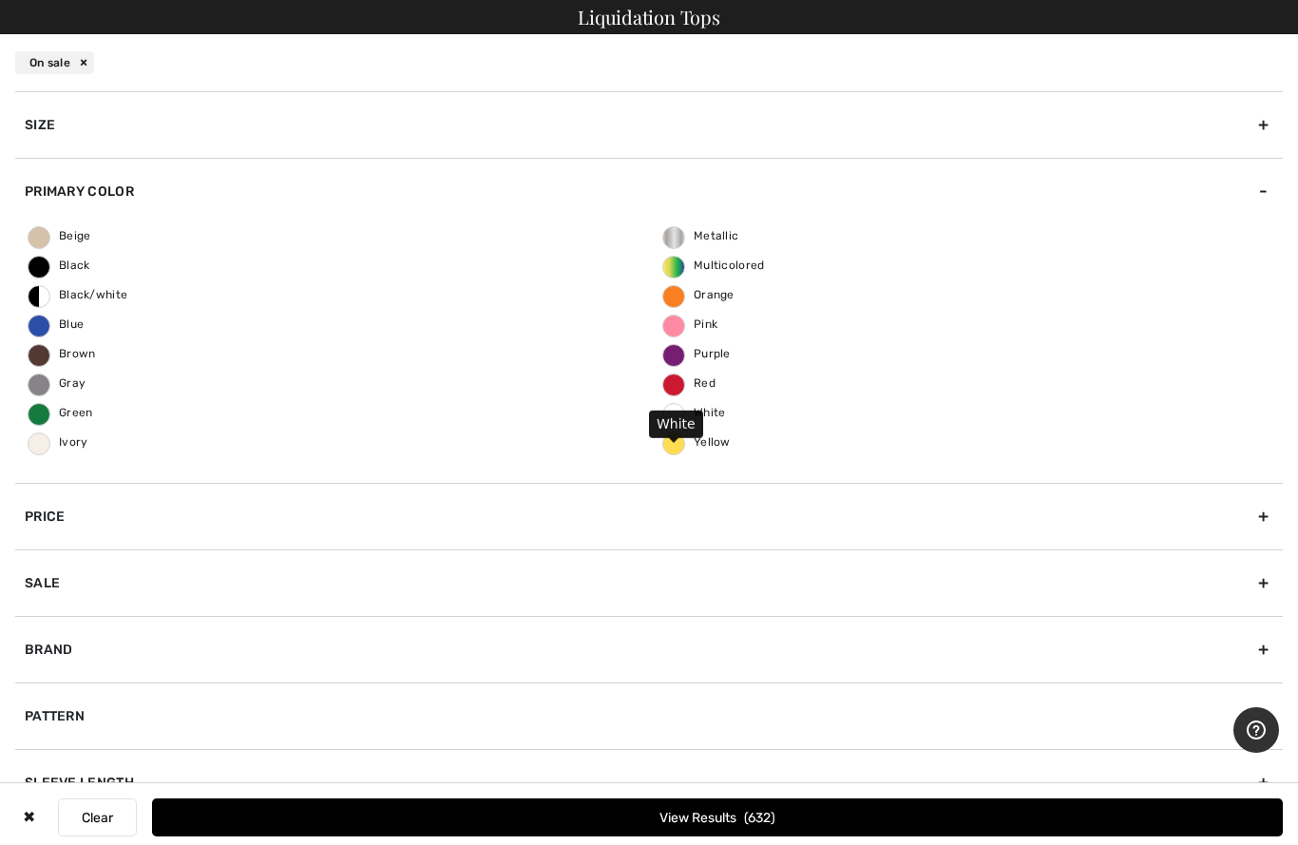
click at [713, 415] on span "White" at bounding box center [695, 412] width 63 height 13
click at [0, 0] on input "White" at bounding box center [0, 0] width 0 height 0
click at [456, 812] on button "View Results 18" at bounding box center [717, 817] width 1131 height 38
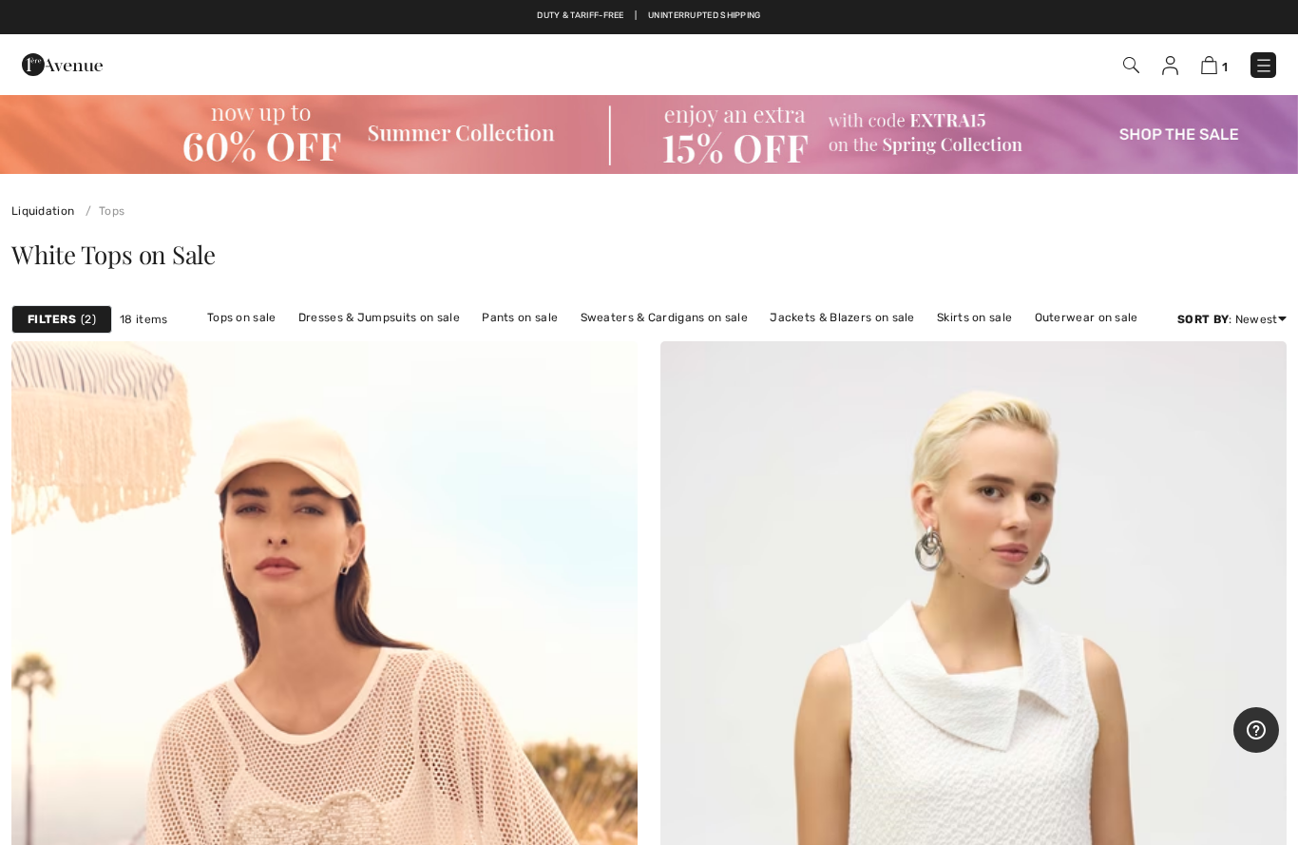
click at [67, 324] on strong "Filters" at bounding box center [52, 319] width 48 height 17
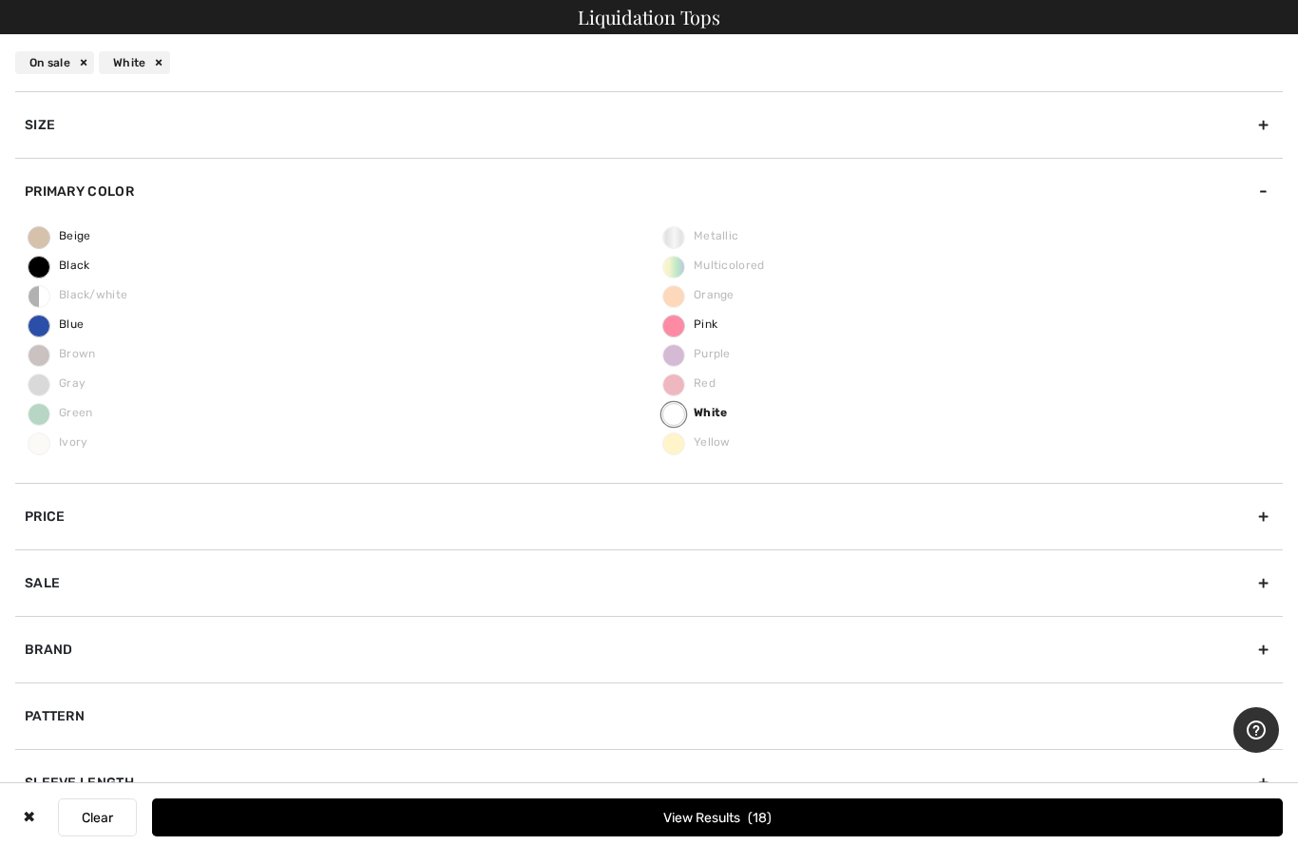
click at [175, 654] on div "Brand" at bounding box center [649, 649] width 1268 height 67
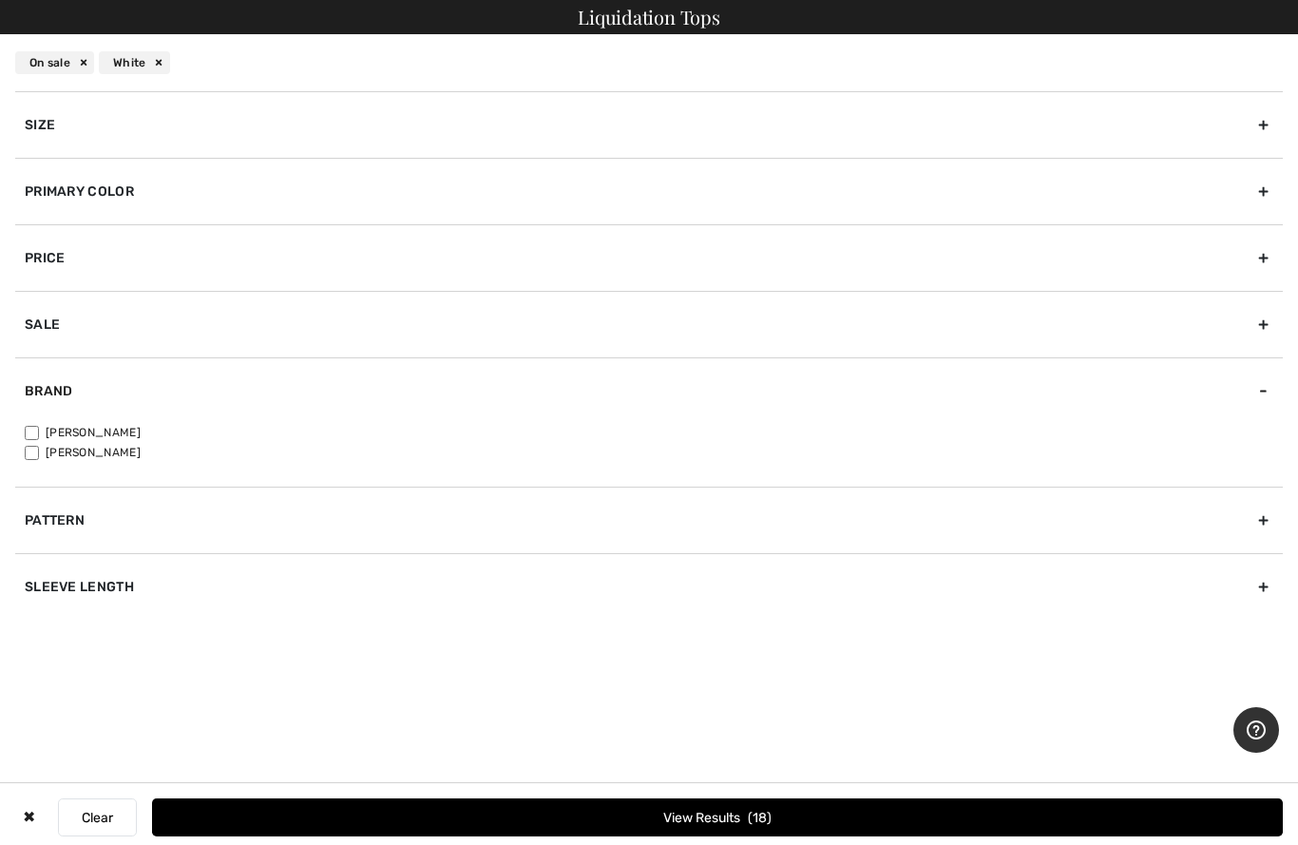
click at [38, 428] on input"] "[PERSON_NAME]" at bounding box center [32, 433] width 14 height 14
checkbox input"] "true"
click at [47, 445] on label "[PERSON_NAME]" at bounding box center [654, 452] width 1259 height 17
click at [39, 446] on input"] "[PERSON_NAME]" at bounding box center [32, 453] width 14 height 14
checkbox input"] "true"
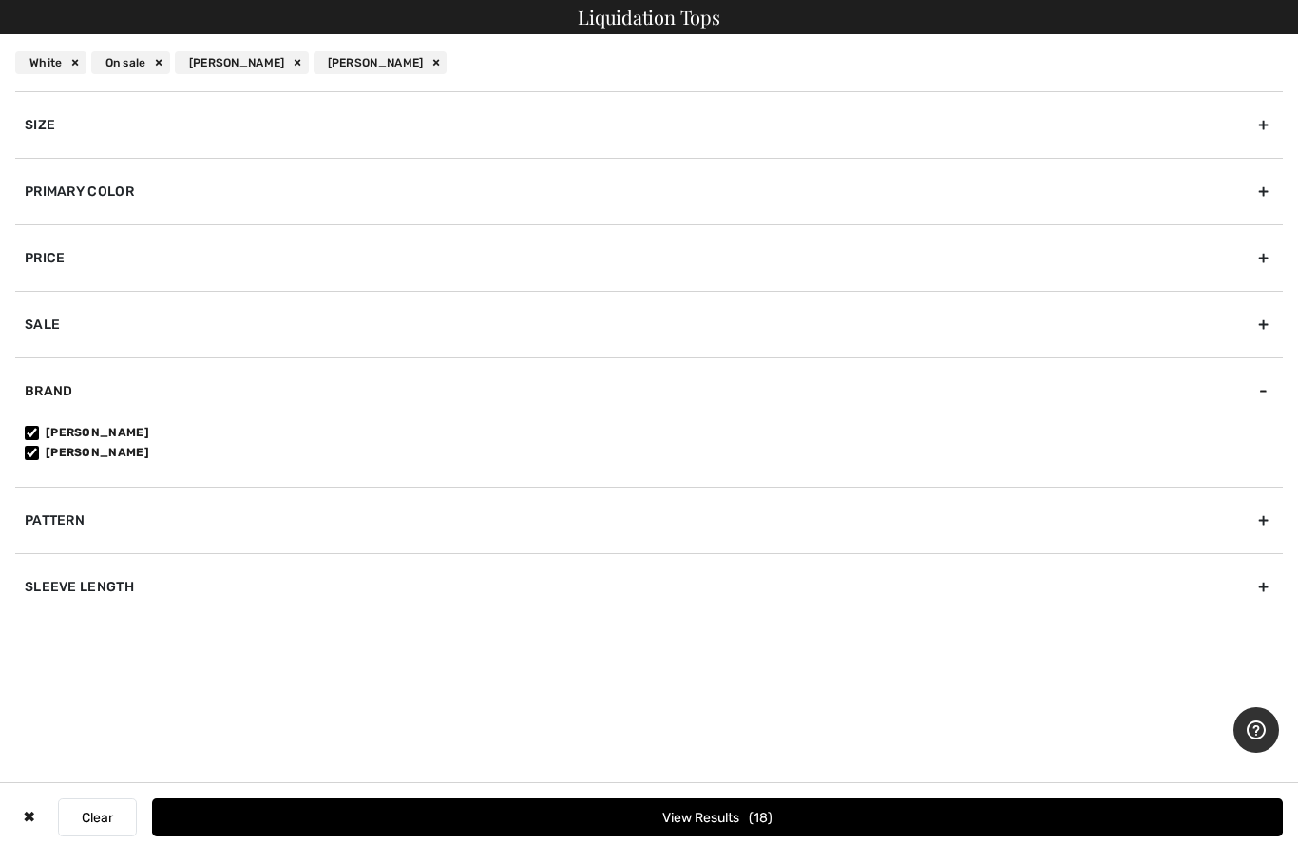
click at [465, 813] on button "View Results 18" at bounding box center [717, 817] width 1131 height 38
